Goal: Information Seeking & Learning: Learn about a topic

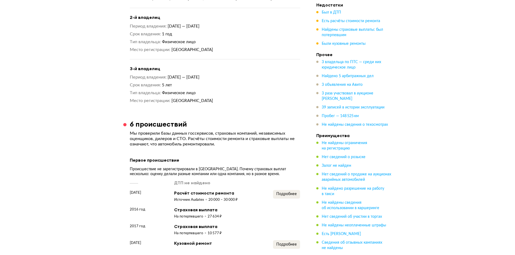
scroll to position [616, 0]
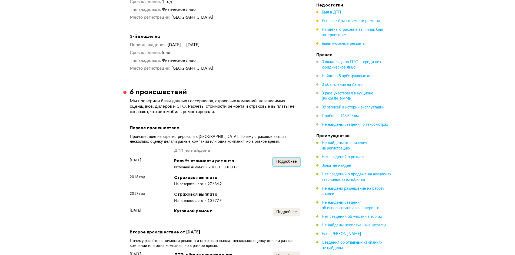
click at [288, 164] on span "Подробнее" at bounding box center [286, 162] width 21 height 4
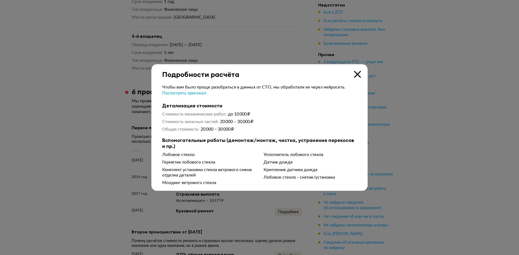
click at [358, 75] on icon at bounding box center [357, 74] width 7 height 7
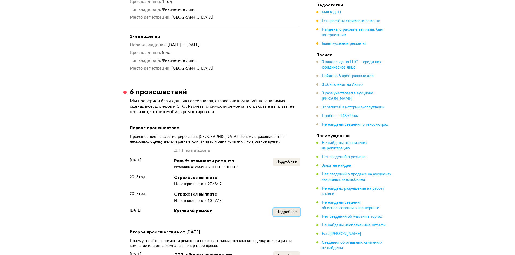
click at [288, 214] on span "Подробнее" at bounding box center [286, 213] width 21 height 4
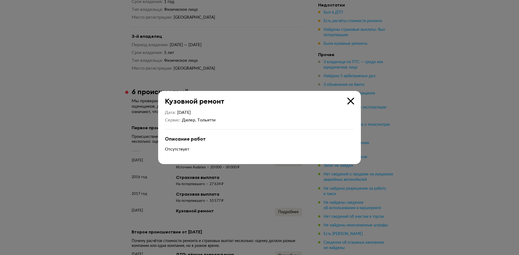
click at [353, 99] on icon at bounding box center [350, 101] width 7 height 7
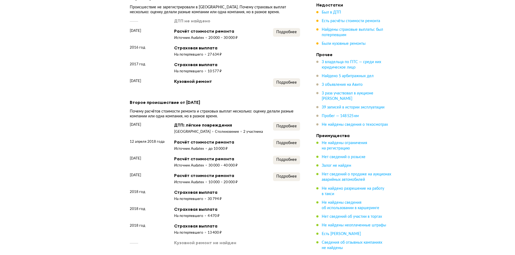
scroll to position [778, 0]
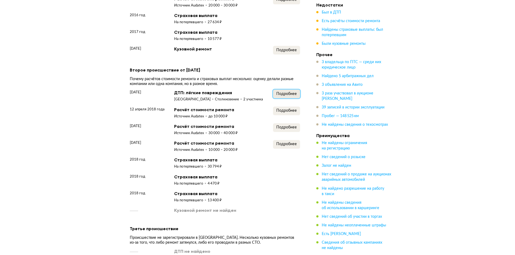
click at [287, 96] on span "Подробнее" at bounding box center [286, 94] width 21 height 4
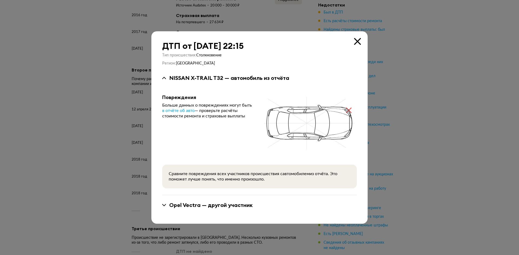
click at [360, 41] on icon at bounding box center [357, 41] width 7 height 7
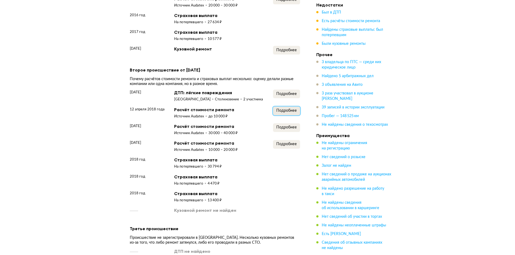
click at [279, 113] on span "Подробнее" at bounding box center [286, 111] width 21 height 4
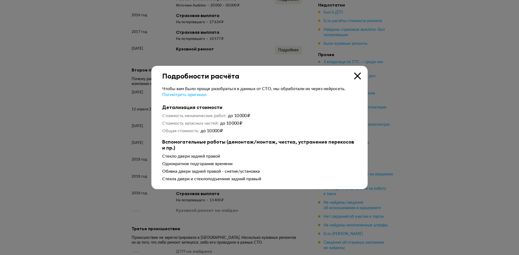
click at [358, 76] on icon at bounding box center [357, 76] width 7 height 7
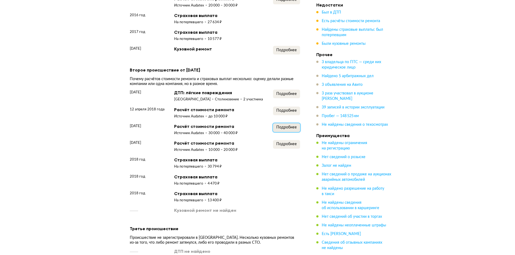
click at [281, 132] on button "Подробнее" at bounding box center [286, 127] width 27 height 9
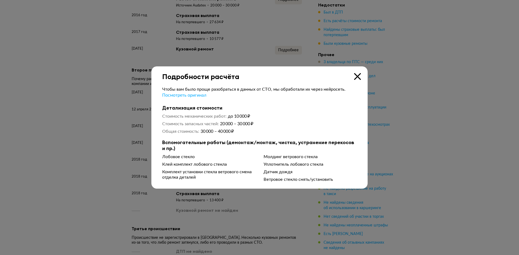
click at [359, 77] on icon at bounding box center [357, 76] width 7 height 7
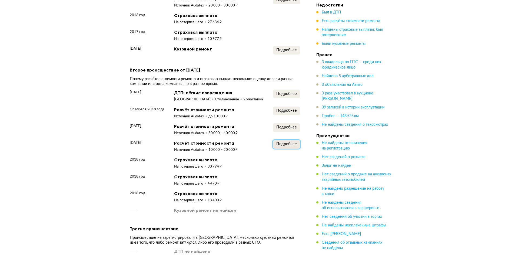
click at [281, 146] on span "Подробнее" at bounding box center [286, 144] width 21 height 4
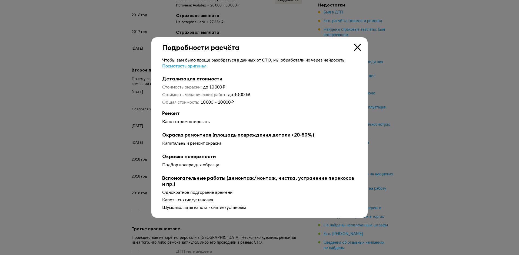
click at [357, 48] on icon at bounding box center [357, 47] width 7 height 7
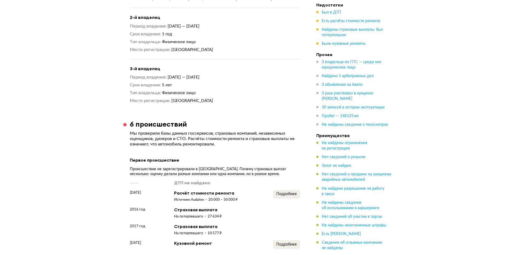
scroll to position [551, 0]
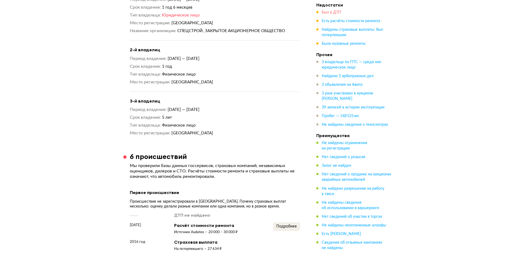
click at [332, 12] on span "Был в ДТП" at bounding box center [331, 13] width 19 height 4
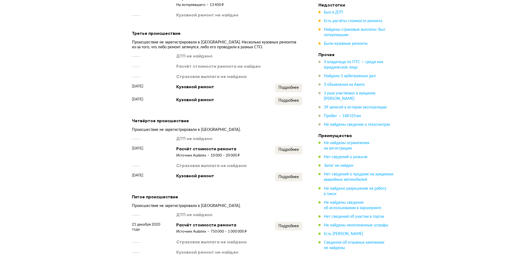
scroll to position [1006, 0]
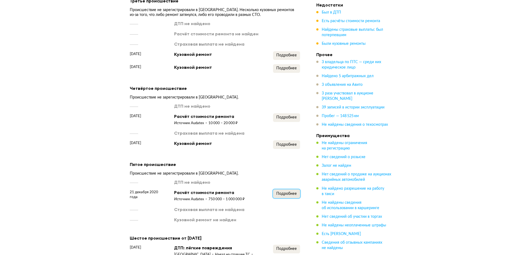
click at [281, 196] on span "Подробнее" at bounding box center [286, 194] width 21 height 4
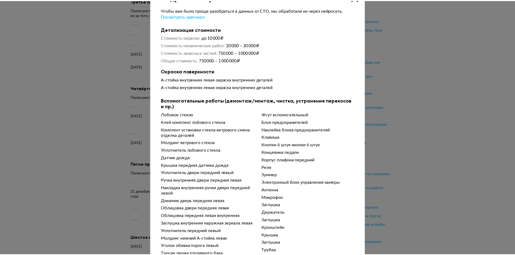
scroll to position [0, 0]
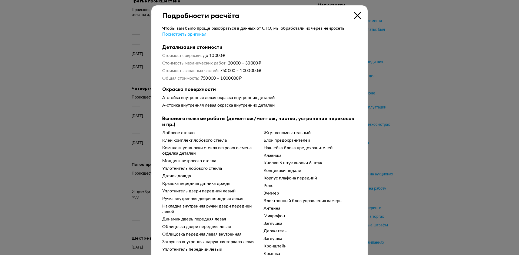
click at [354, 16] on icon at bounding box center [357, 15] width 7 height 7
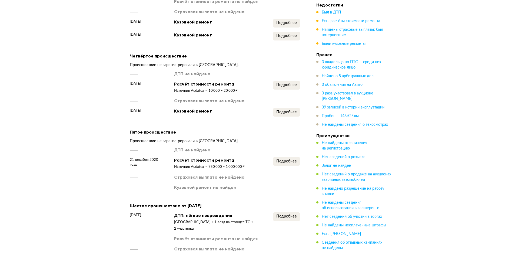
scroll to position [1071, 0]
